Goal: Task Accomplishment & Management: Use online tool/utility

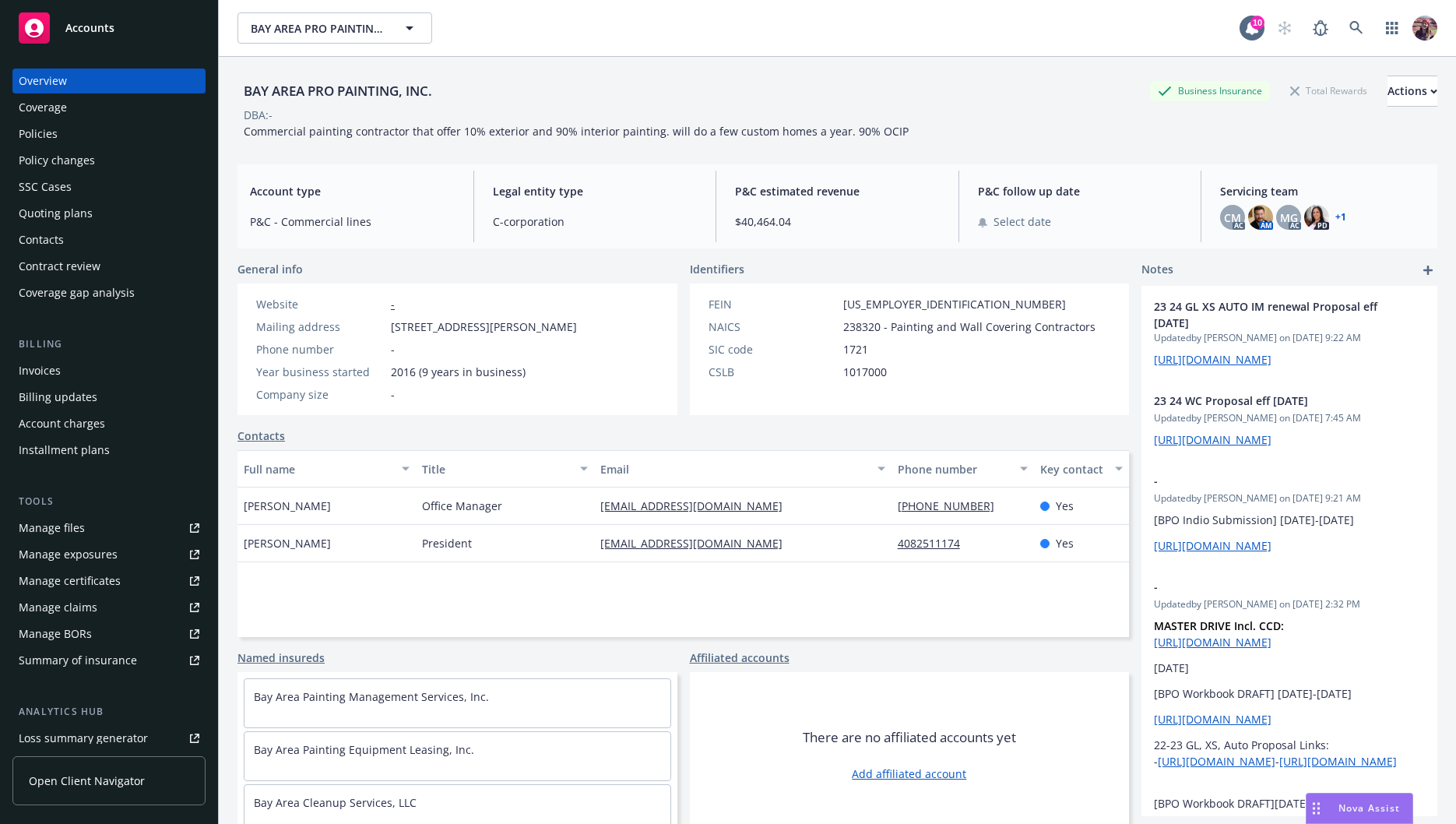
scroll to position [191, 0]
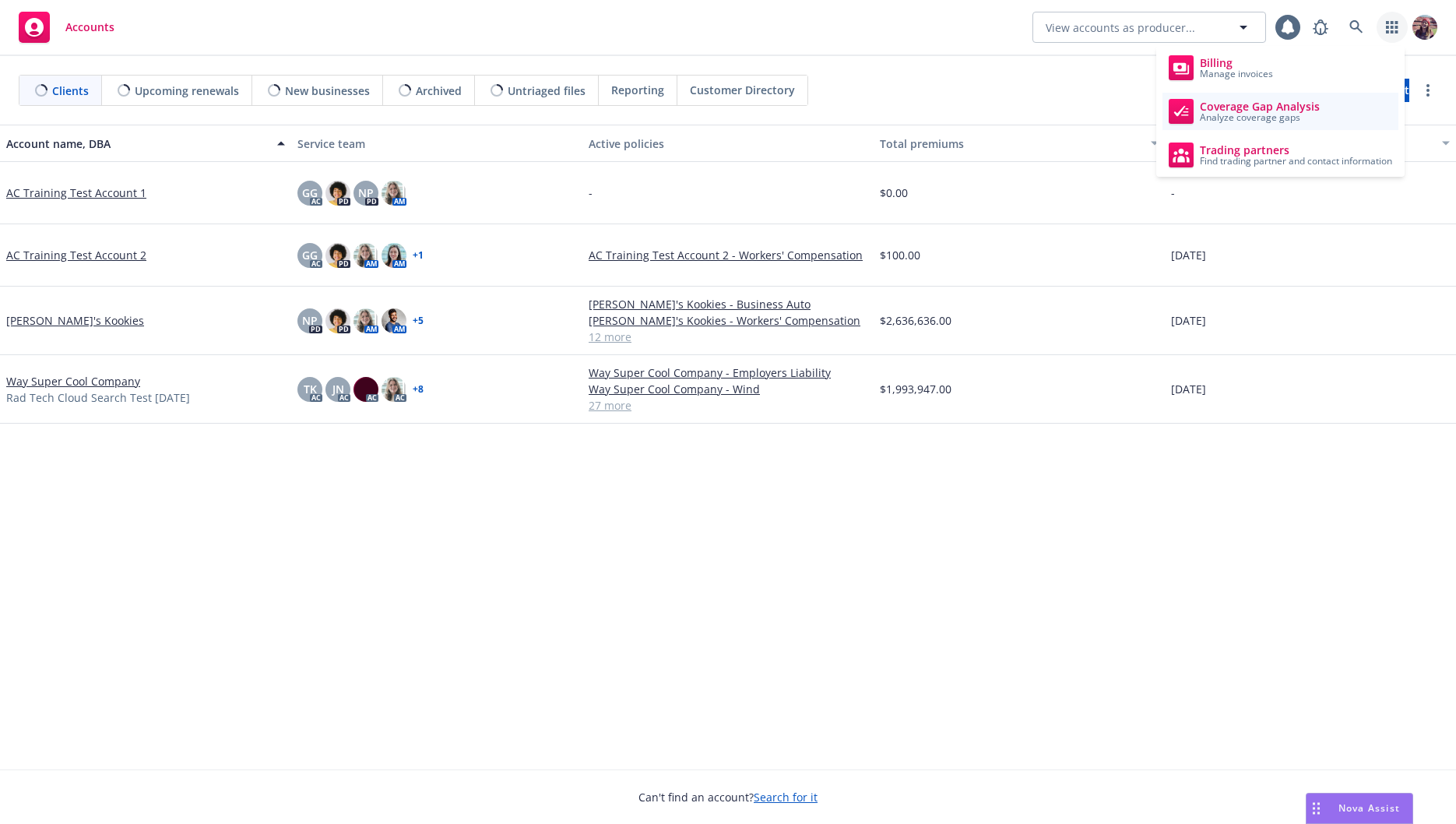
click at [1228, 105] on span "Coverage Gap Analysis" at bounding box center [1259, 106] width 120 height 12
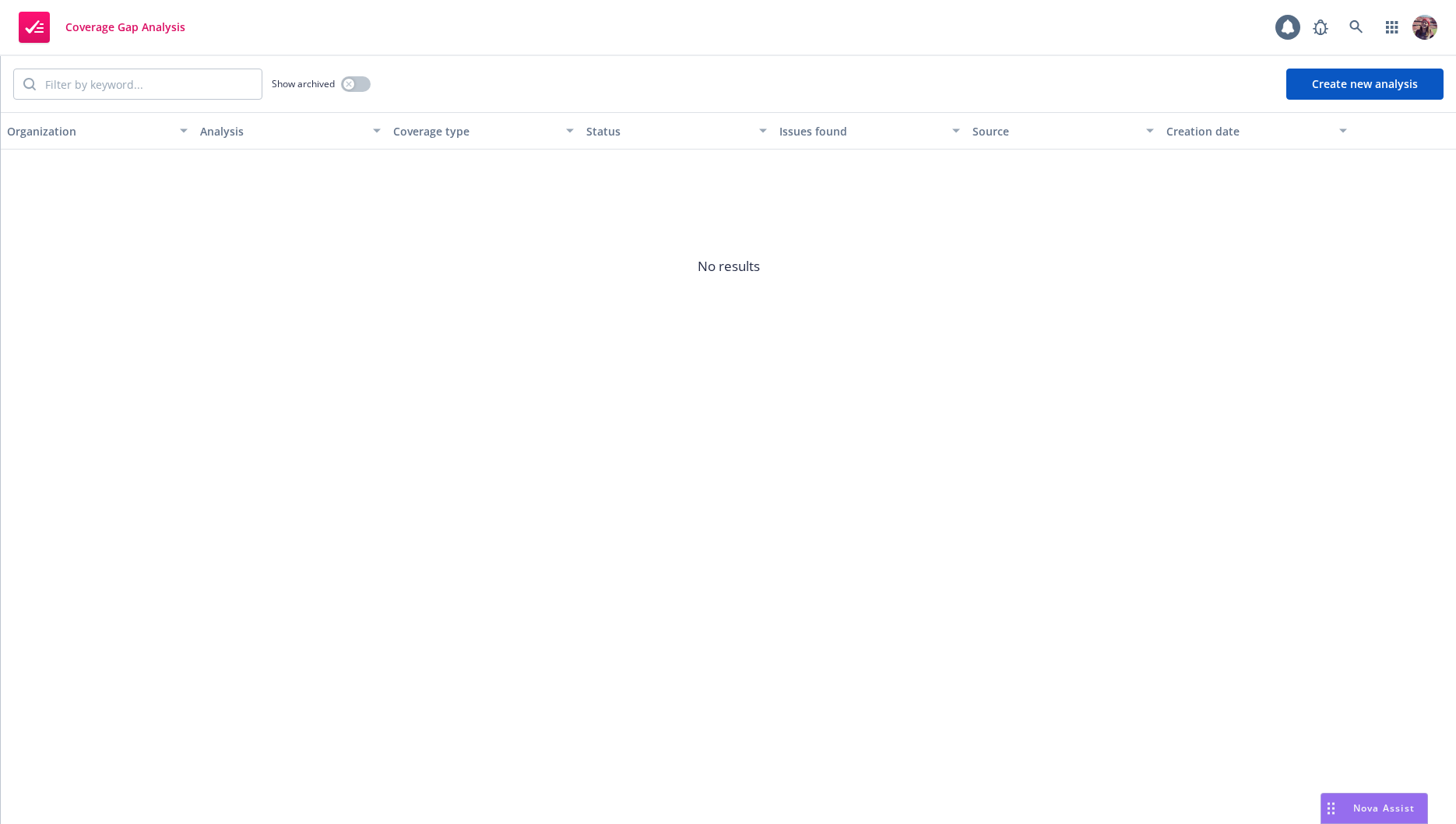
click at [1383, 93] on button "Create new analysis" at bounding box center [1365, 83] width 157 height 31
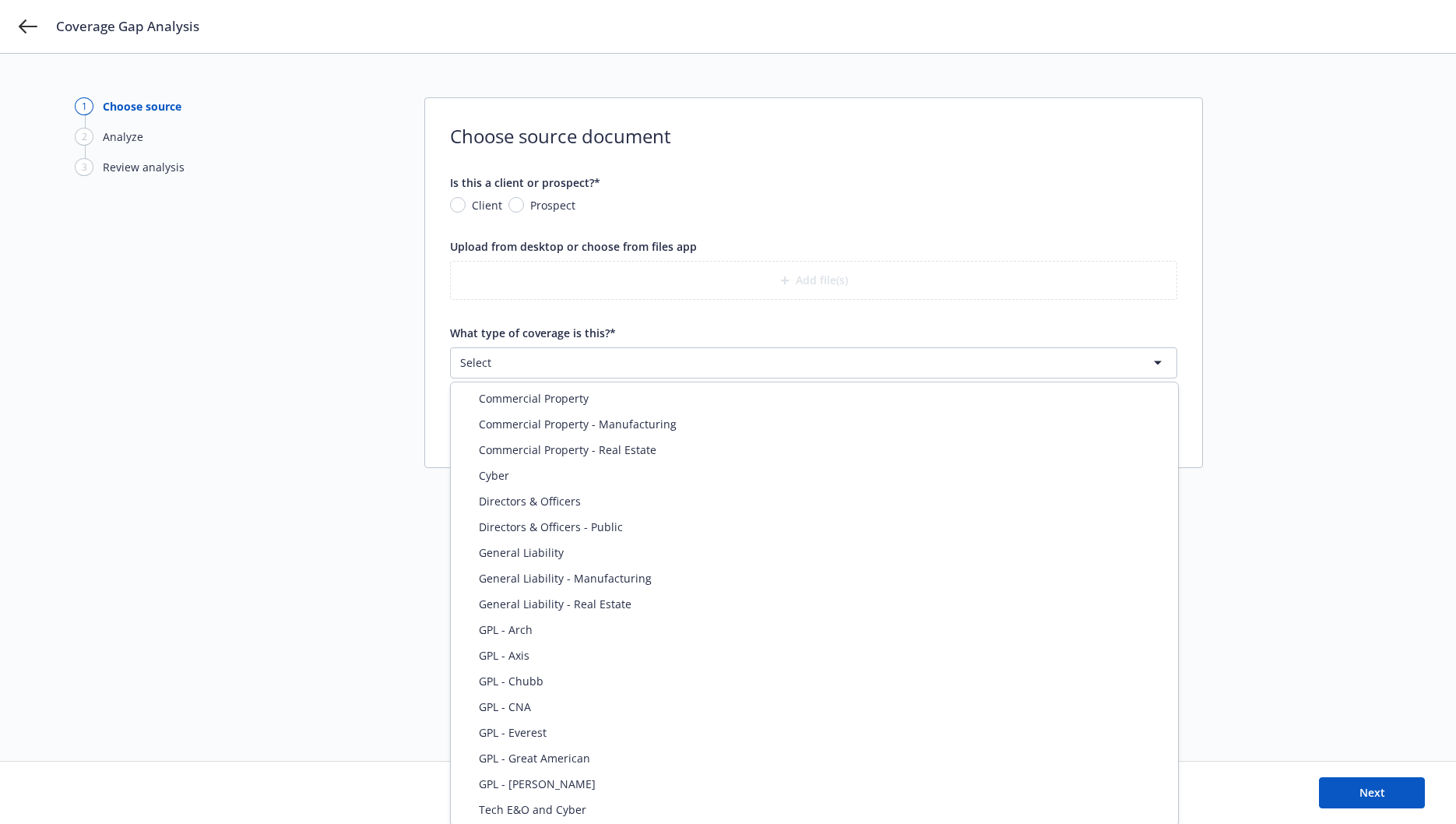
click at [725, 365] on html "Coverage Gap Analysis 1 Choose source 2 Analyze 3 Review analysis Choose source…" at bounding box center [728, 412] width 1456 height 824
click at [281, 558] on html "Coverage Gap Analysis 1 Choose source 2 Analyze 3 Review analysis Choose source…" at bounding box center [728, 412] width 1456 height 824
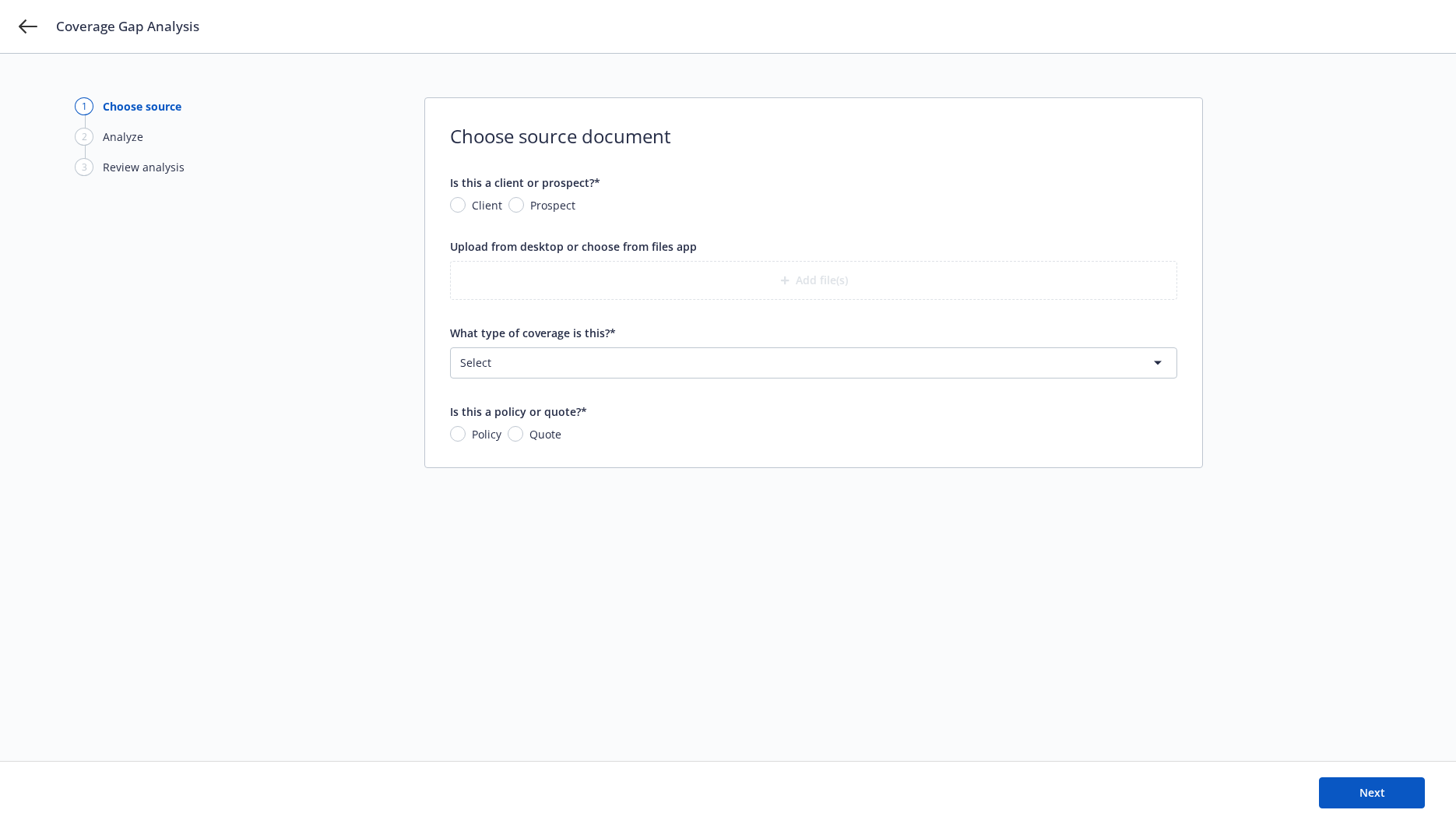
click at [302, 535] on div "1 Choose source 2 Analyze 3 Review analysis Choose source document Is this a cl…" at bounding box center [728, 407] width 1307 height 620
click at [1322, 221] on div "1 Choose source 2 Analyze 3 Review analysis Choose source document Is this a cl…" at bounding box center [728, 407] width 1307 height 620
